Goal: Find contact information: Find contact information

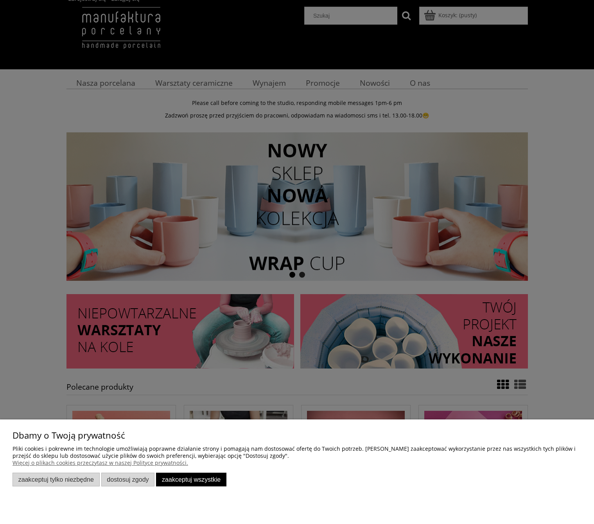
drag, startPoint x: 207, startPoint y: 478, endPoint x: 212, endPoint y: 481, distance: 5.8
click at [208, 479] on button "Zaakceptuj wszystkie" at bounding box center [191, 479] width 70 height 14
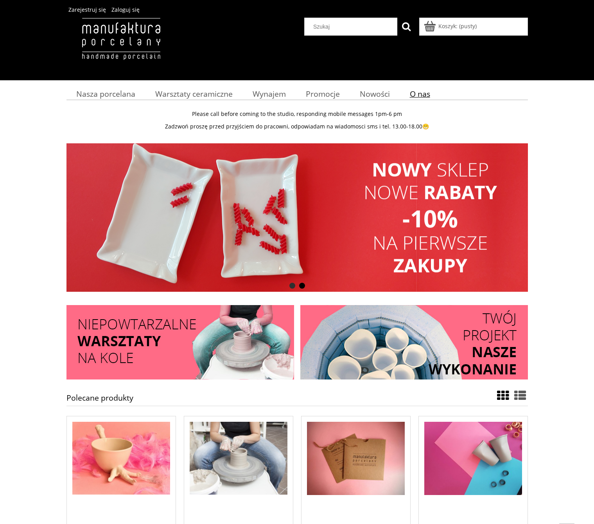
click at [422, 96] on span "O nas" at bounding box center [420, 93] width 20 height 11
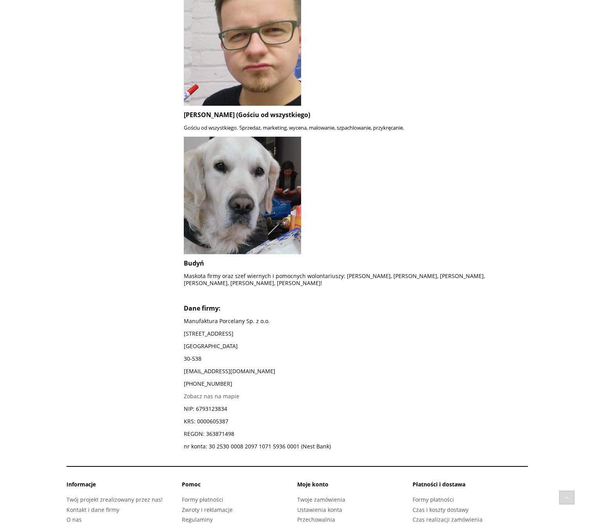
scroll to position [565, 0]
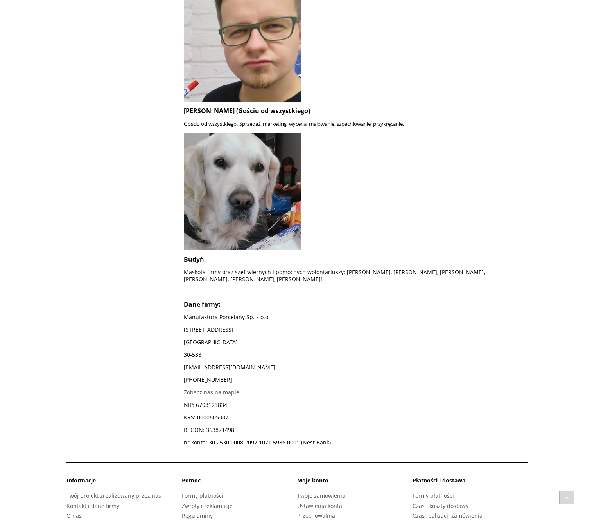
drag, startPoint x: 274, startPoint y: 363, endPoint x: 194, endPoint y: 338, distance: 82.9
click at [181, 357] on div "O nas Manufaktura Porcelany to otwarte studio, gdzie tradycyjny materiał spotyk…" at bounding box center [294, 24] width 470 height 870
drag, startPoint x: 268, startPoint y: 360, endPoint x: 182, endPoint y: 361, distance: 85.7
click at [182, 361] on div "O nas Manufaktura Porcelany to otwarte studio, gdzie tradycyjny materiał spotyk…" at bounding box center [294, 24] width 470 height 870
copy p "[EMAIL_ADDRESS][DOMAIN_NAME]"
